Goal: Register for event/course

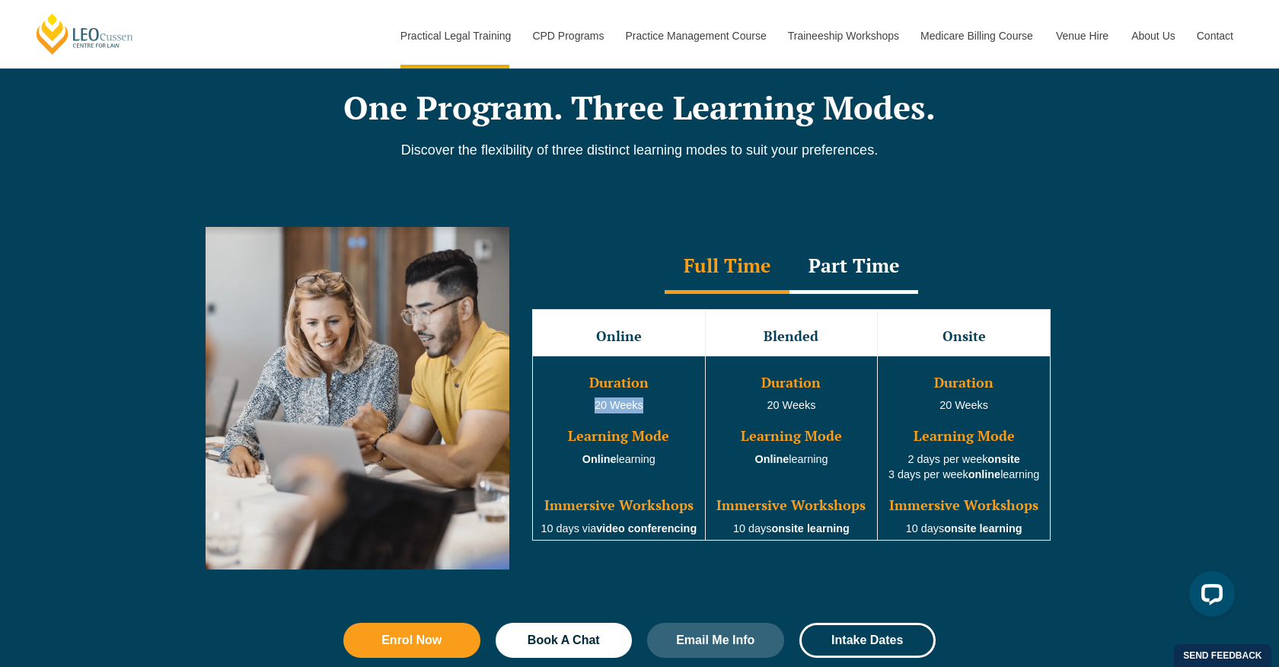
drag, startPoint x: 597, startPoint y: 410, endPoint x: 653, endPoint y: 413, distance: 55.7
click at [653, 413] on td "Duration 20 Weeks Learning Mode Online learning Immersive Workshops 10 days via…" at bounding box center [619, 448] width 173 height 185
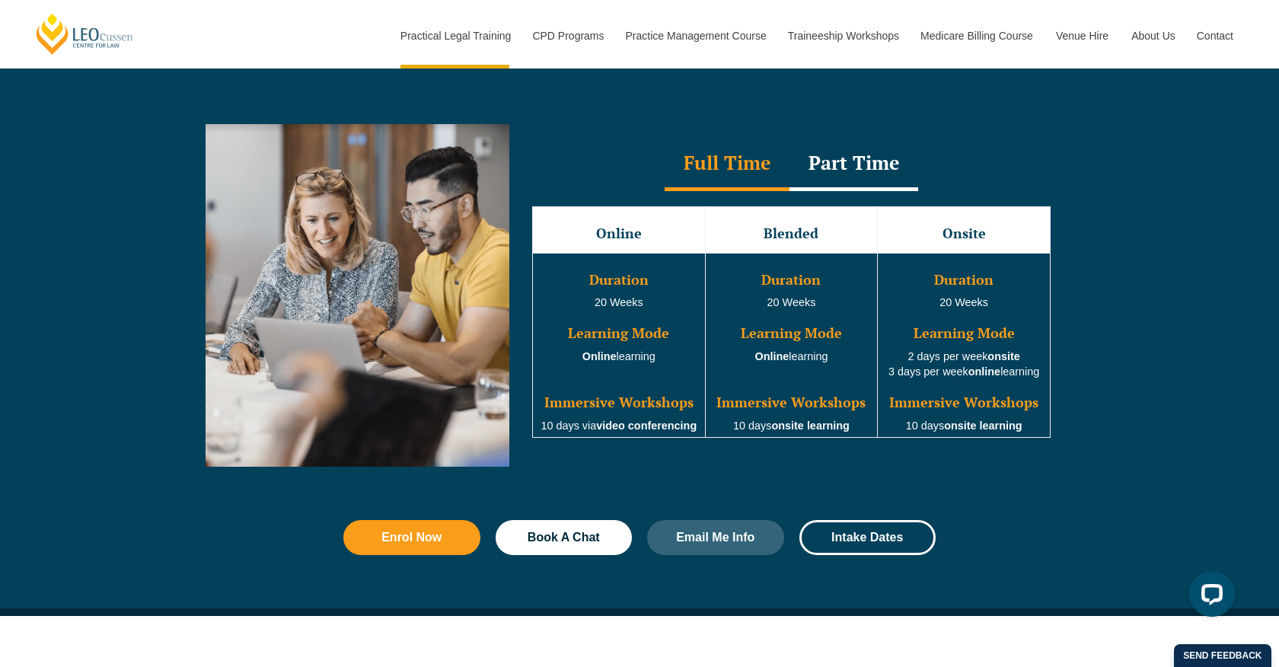
scroll to position [1372, 0]
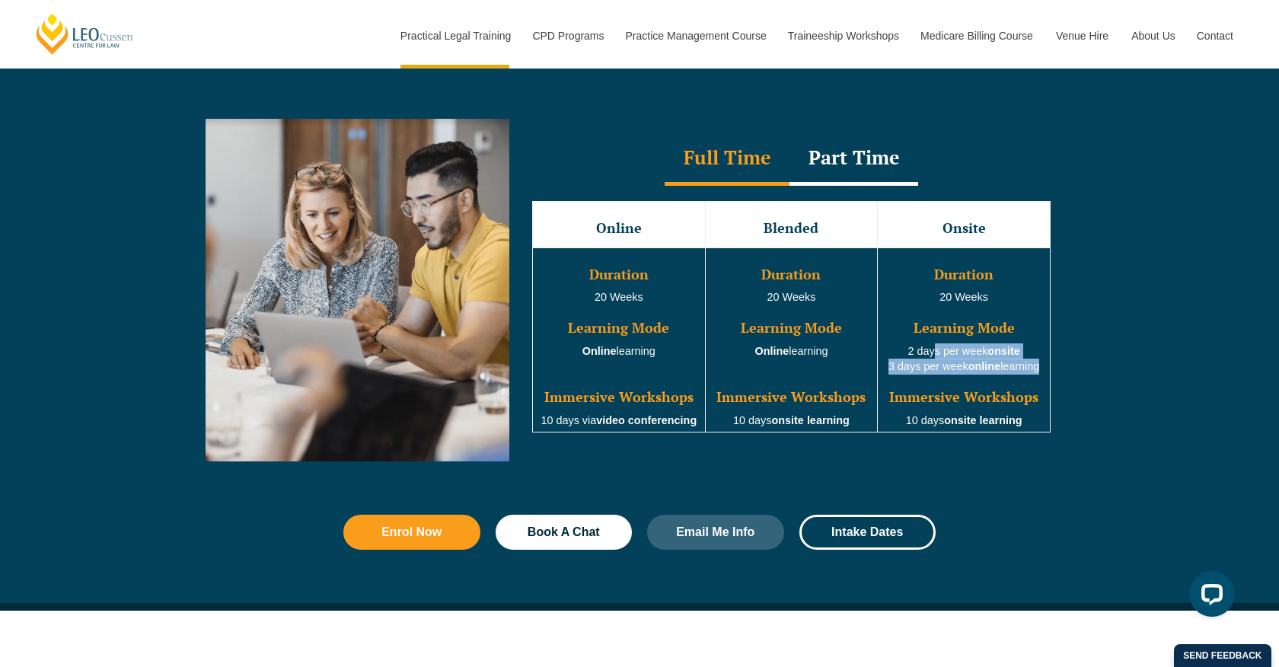
drag, startPoint x: 927, startPoint y: 356, endPoint x: 1042, endPoint y: 369, distance: 115.8
click at [1042, 369] on td "Duration 20 Weeks Learning Mode 2 days per week onsite 3 days per week online l…" at bounding box center [964, 339] width 173 height 185
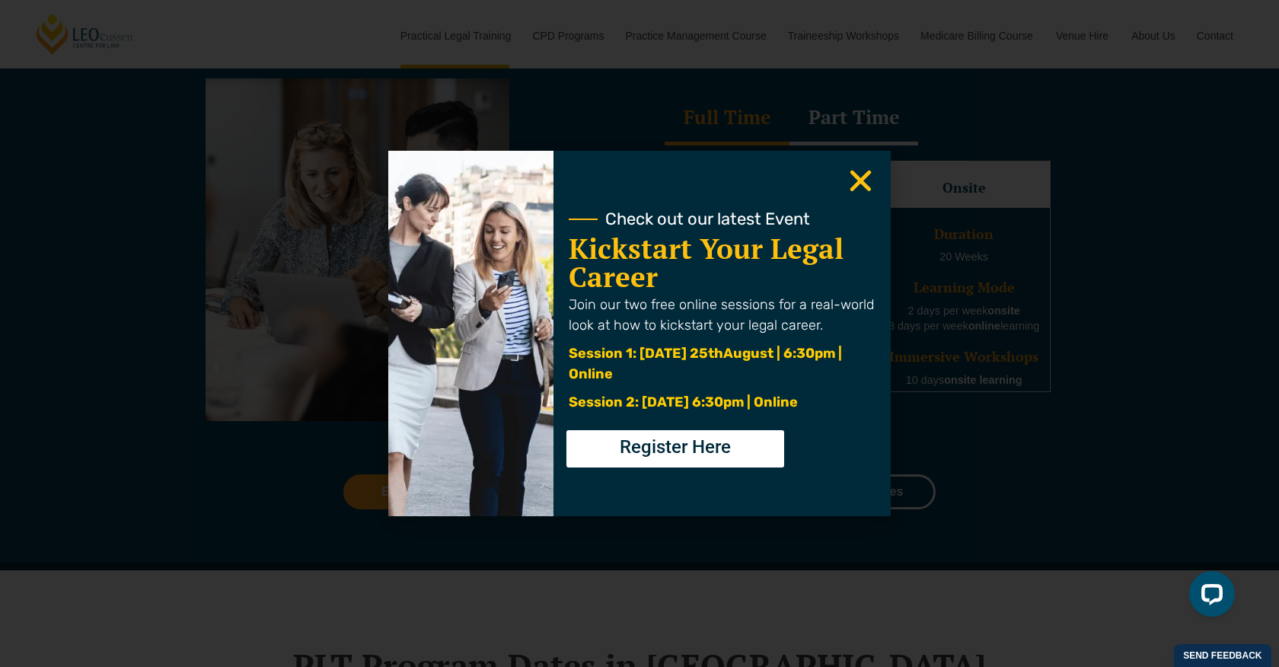
scroll to position [1415, 0]
click at [854, 180] on icon "Close" at bounding box center [861, 181] width 30 height 30
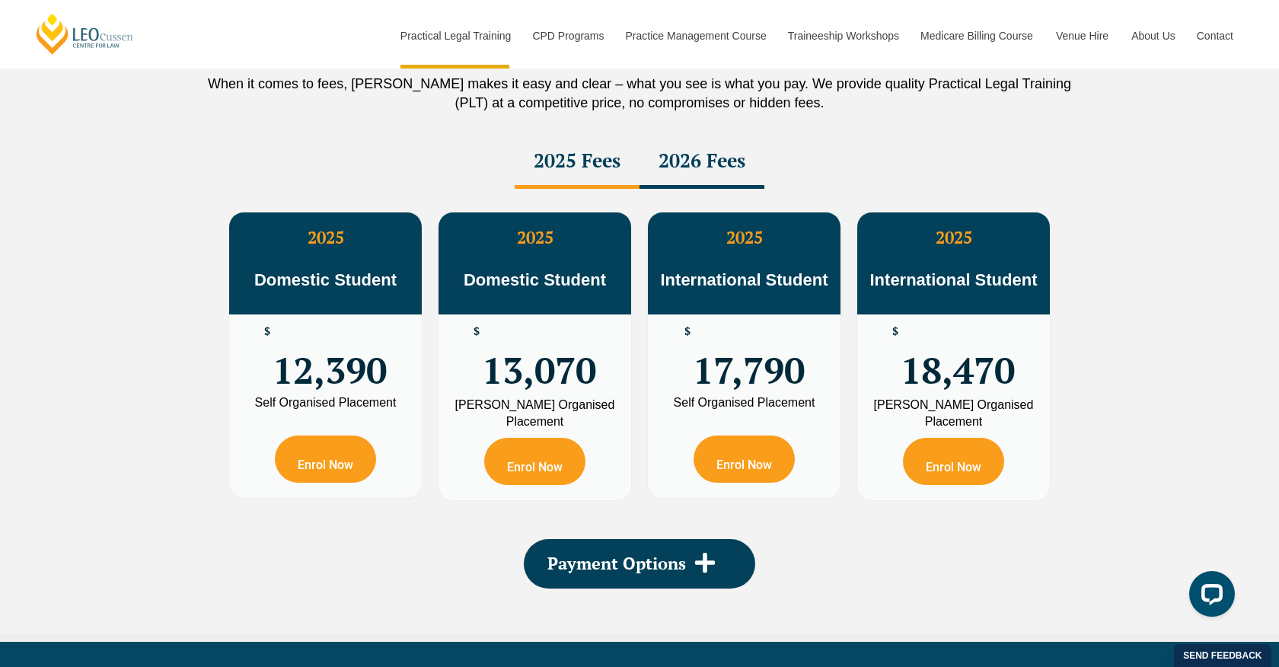
scroll to position [2701, 0]
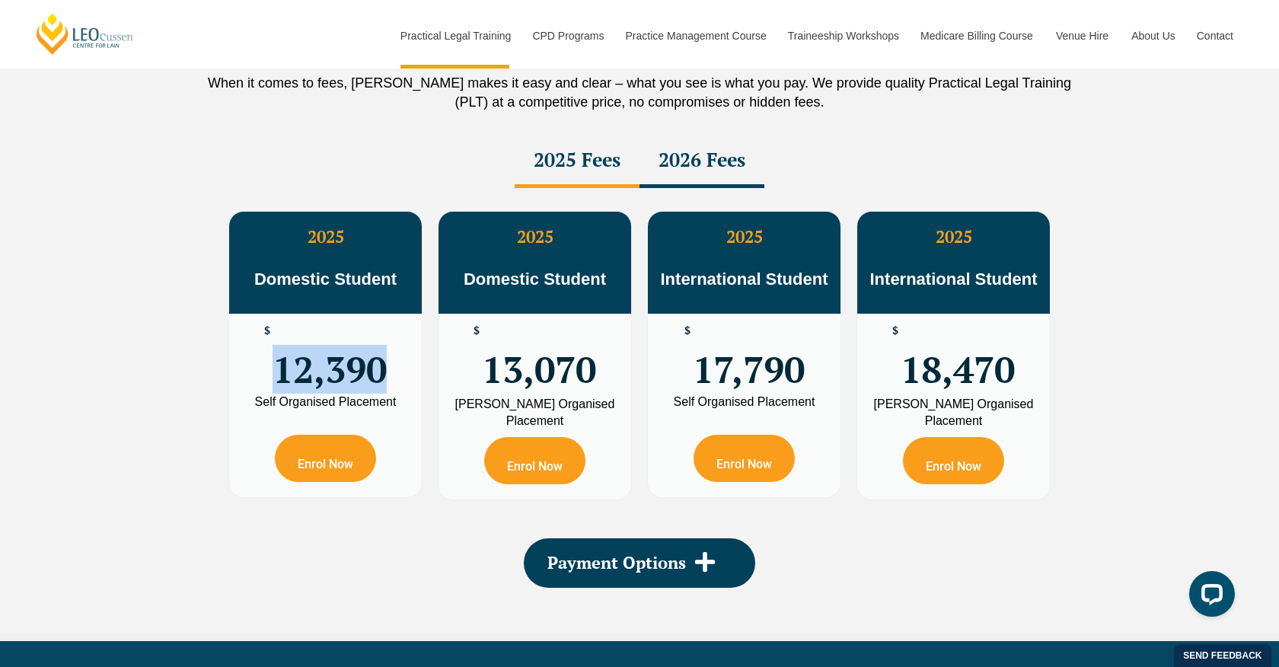
drag, startPoint x: 280, startPoint y: 371, endPoint x: 391, endPoint y: 378, distance: 111.4
click at [391, 378] on div "$ 12,390" at bounding box center [325, 355] width 193 height 82
click at [717, 165] on div "2026 Fees" at bounding box center [702, 161] width 125 height 53
